Goal: Obtain resource: Download file/media

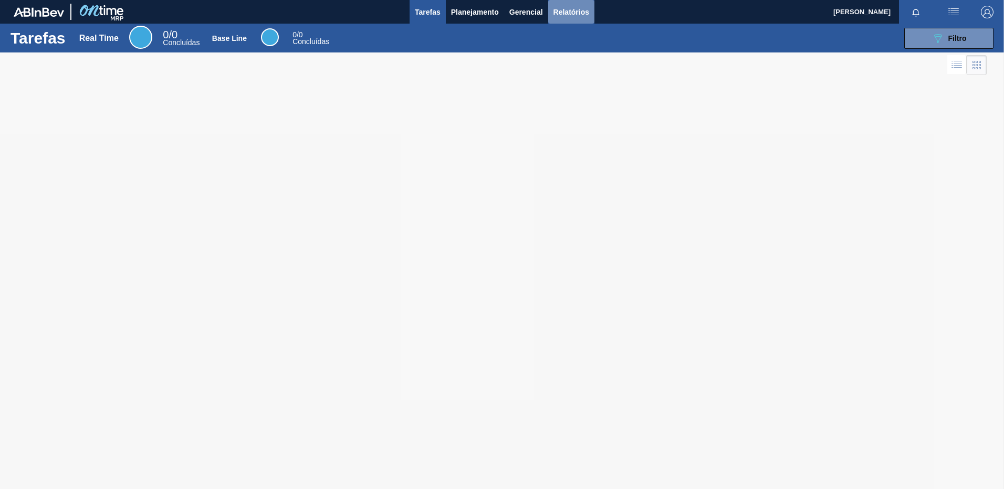
click at [576, 1] on button "Relatórios" at bounding box center [571, 12] width 46 height 24
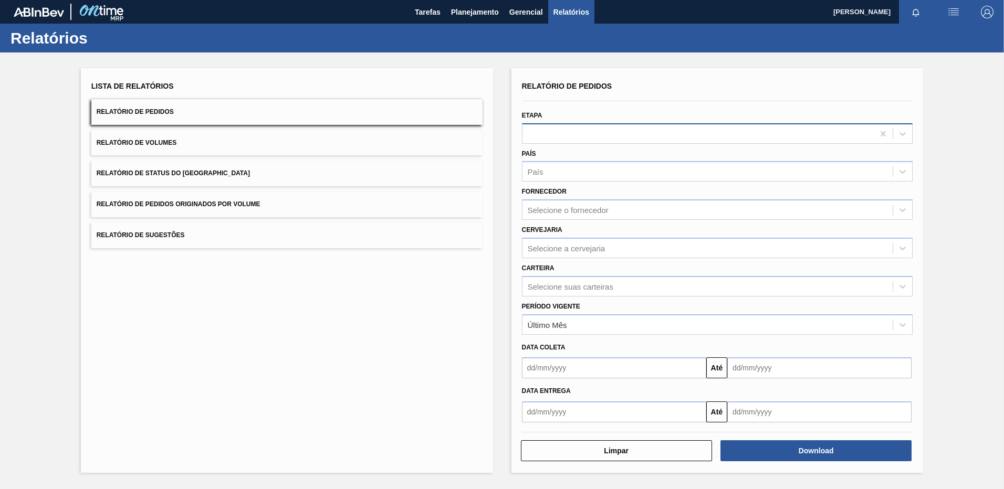
click at [616, 130] on div at bounding box center [698, 133] width 352 height 15
click at [560, 138] on div at bounding box center [698, 133] width 352 height 15
click at [537, 212] on div "Selecione o fornecedor" at bounding box center [568, 210] width 81 height 9
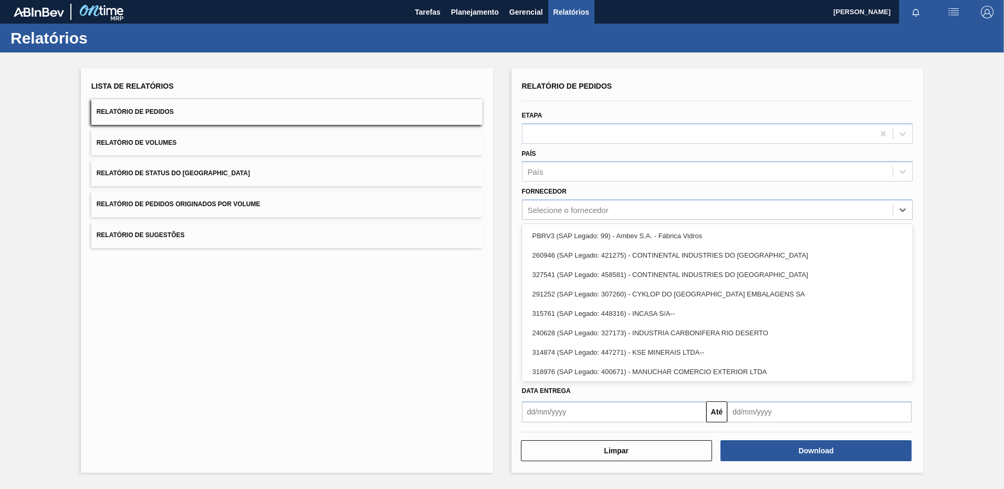
click at [541, 240] on div "PBRV3 (SAP Legado: 99) - Ambev S.A. - Fábrica Vidros" at bounding box center [717, 235] width 391 height 19
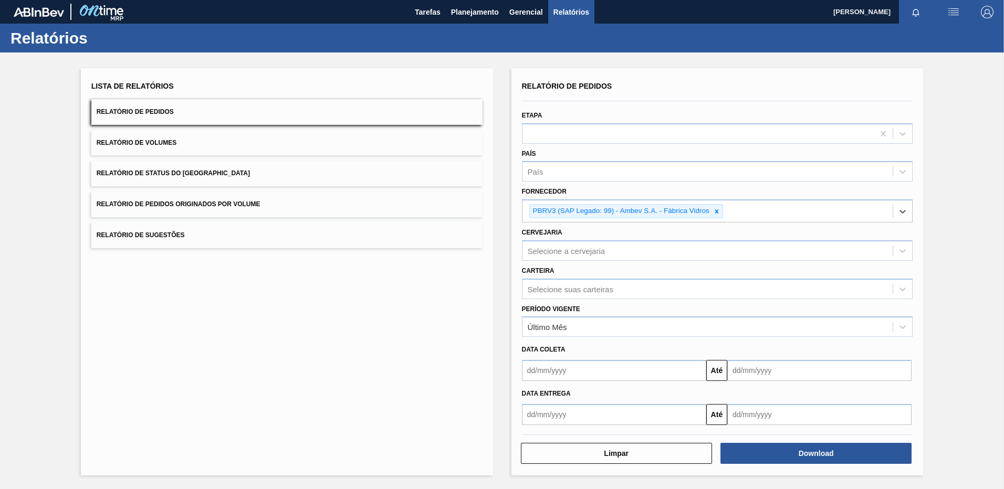
click at [667, 371] on input "text" at bounding box center [614, 370] width 184 height 21
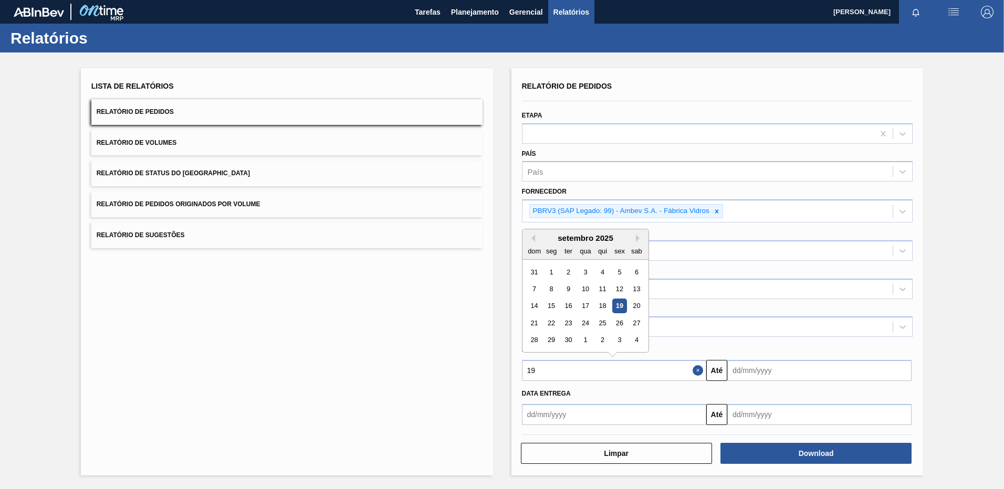
click at [618, 309] on div "19" at bounding box center [619, 306] width 14 height 14
type input "[DATE]"
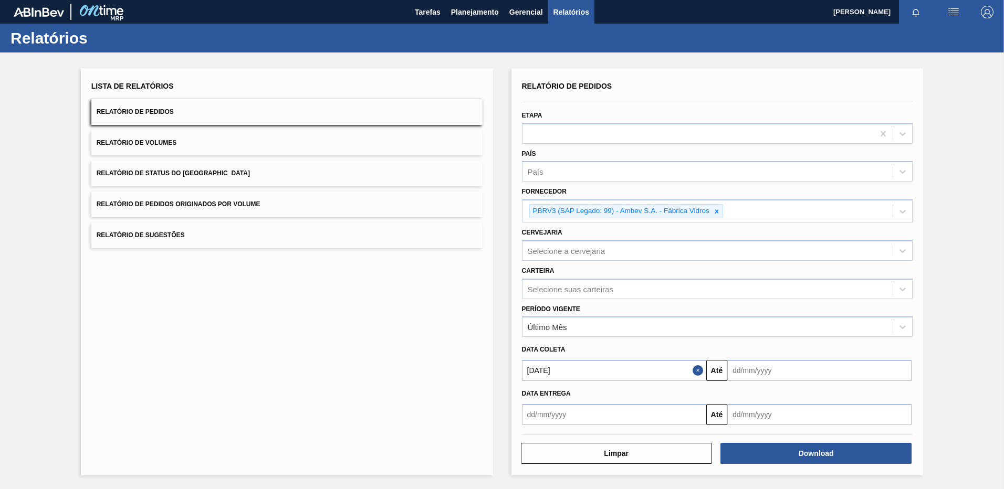
click at [787, 364] on input "text" at bounding box center [819, 370] width 184 height 21
click at [740, 319] on div "21" at bounding box center [739, 323] width 14 height 14
type input "[DATE]"
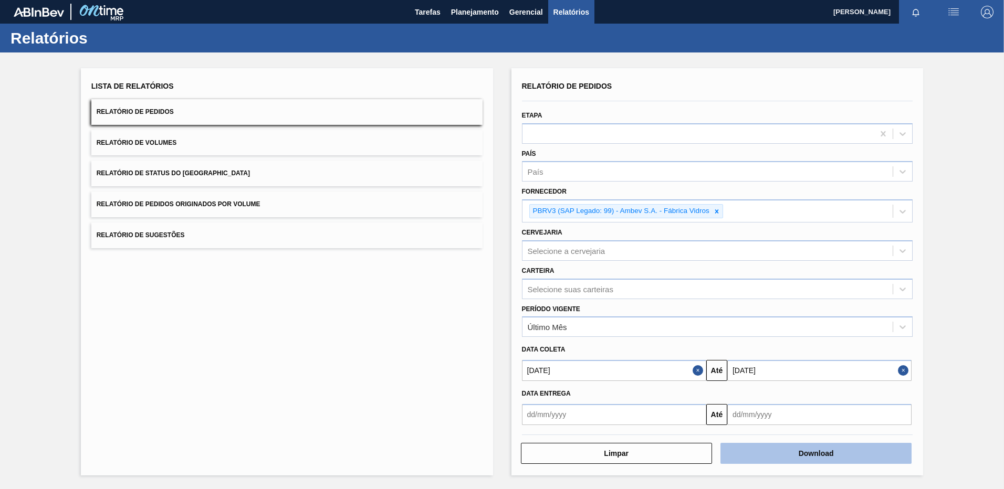
click at [764, 450] on button "Download" at bounding box center [815, 453] width 191 height 21
